Goal: Find specific page/section

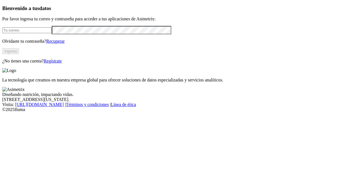
type input "[PERSON_NAME][EMAIL_ADDRESS][PERSON_NAME][DOMAIN_NAME]"
click at [19, 54] on button "Ingresa" at bounding box center [10, 51] width 17 height 6
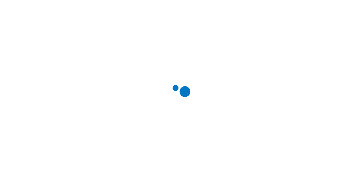
click at [327, 55] on div at bounding box center [180, 94] width 356 height 188
